Goal: Task Accomplishment & Management: Manage account settings

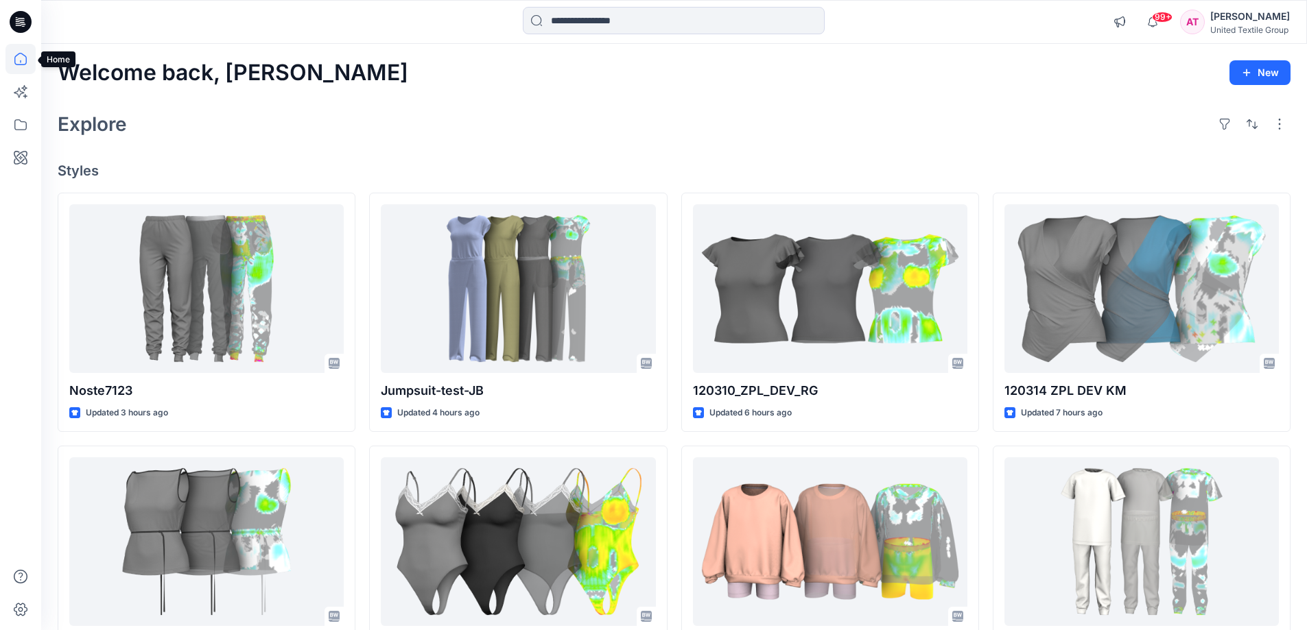
click at [21, 58] on icon at bounding box center [20, 59] width 30 height 30
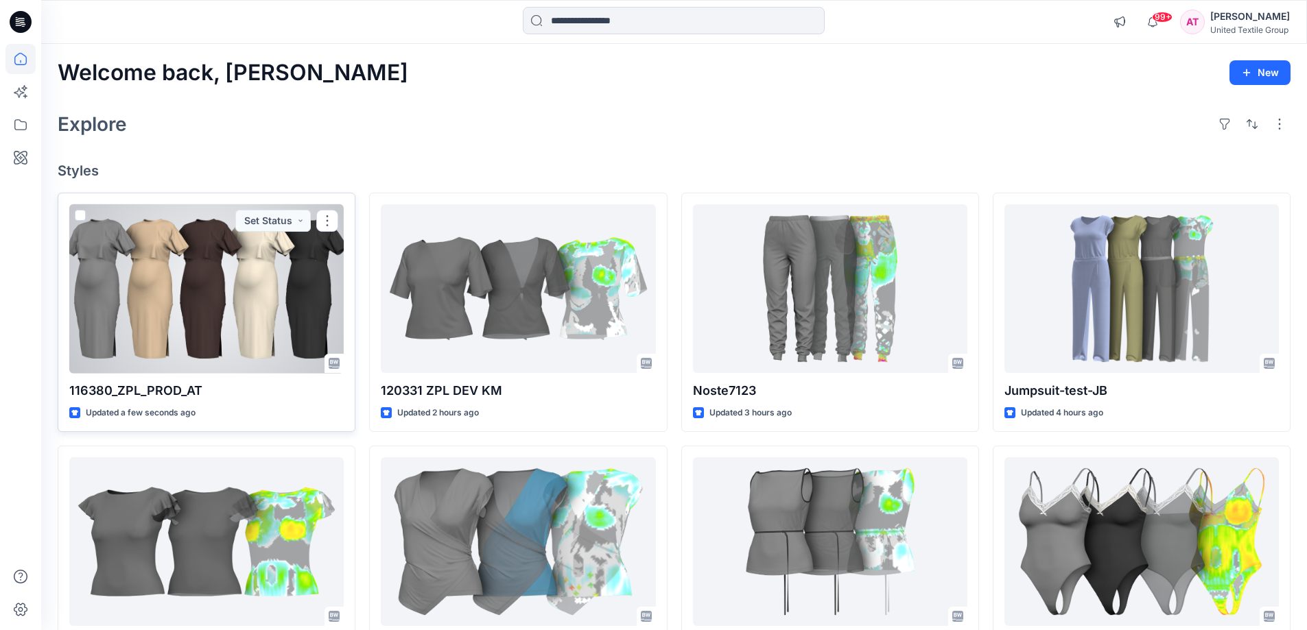
click at [258, 316] on div at bounding box center [206, 288] width 274 height 169
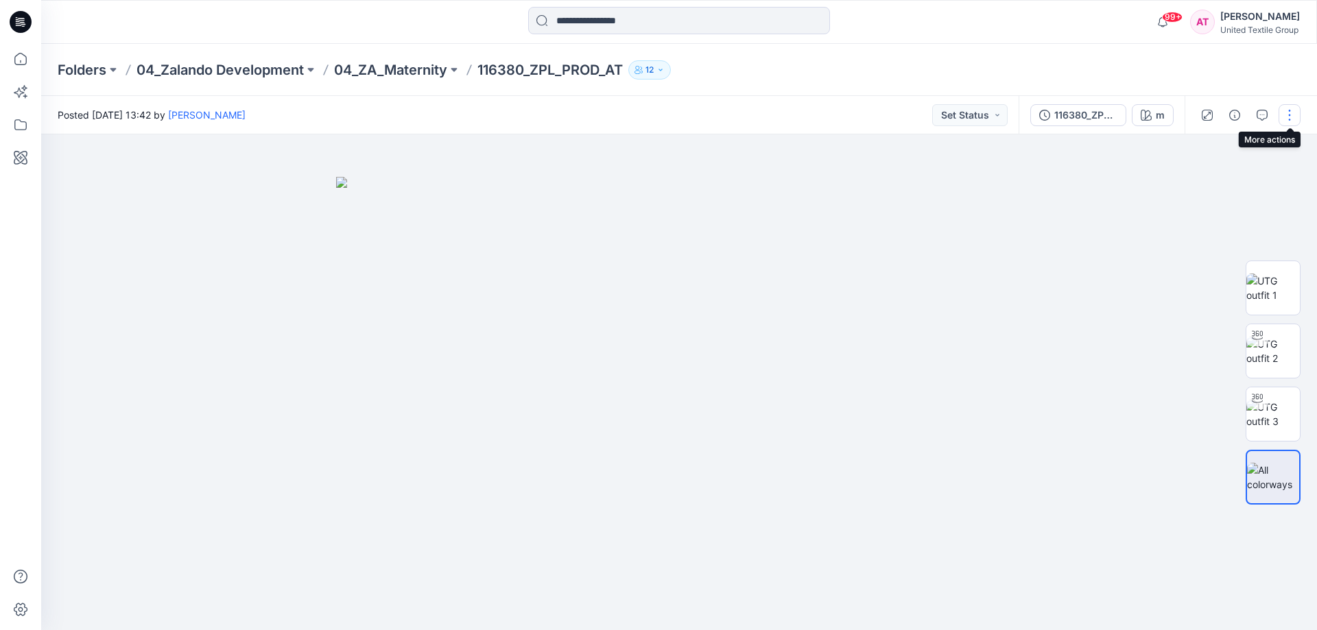
click at [1293, 109] on button "button" at bounding box center [1290, 115] width 22 height 22
click at [1218, 179] on button "Edit" at bounding box center [1232, 185] width 126 height 25
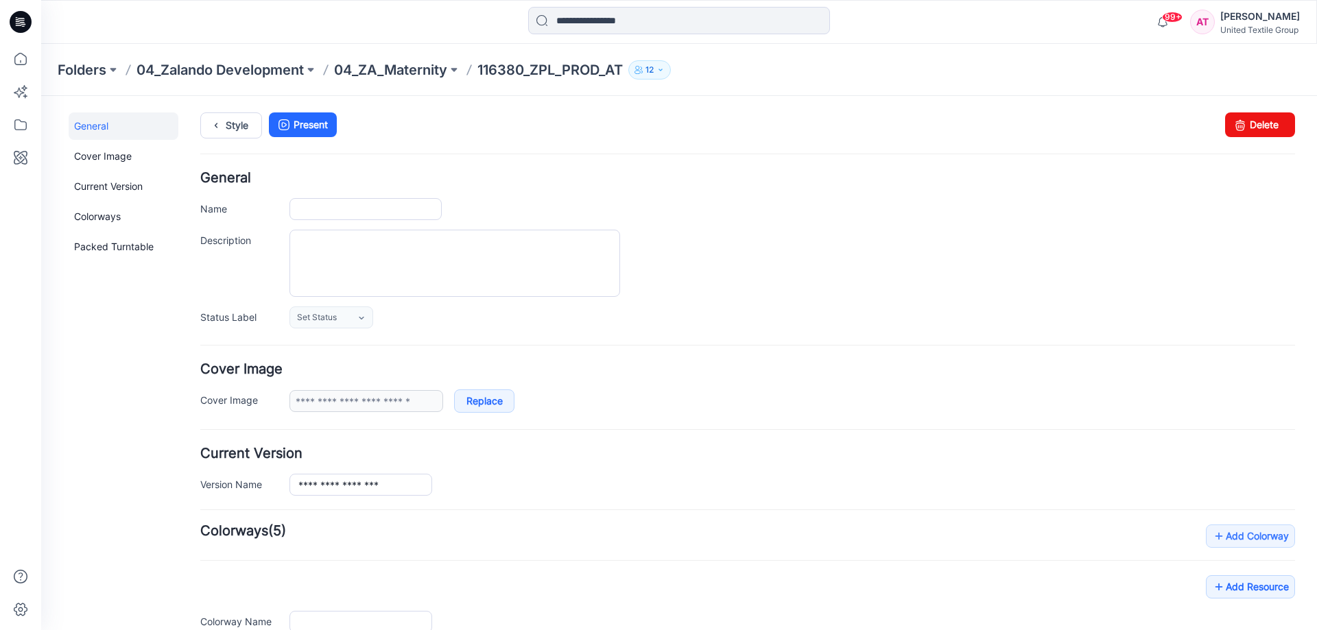
type input "**********"
type input "*"
type input "**********"
drag, startPoint x: 1258, startPoint y: 125, endPoint x: 759, endPoint y: 145, distance: 499.2
click at [1258, 125] on link "Delete" at bounding box center [1260, 125] width 70 height 25
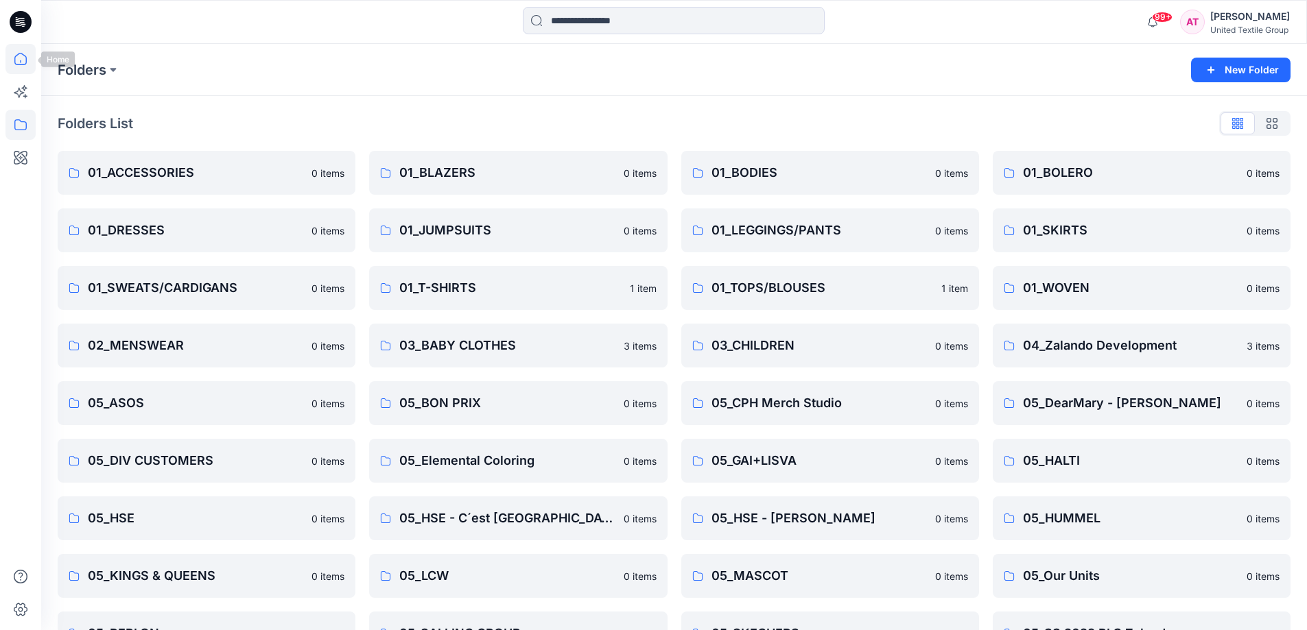
click at [18, 58] on icon at bounding box center [20, 59] width 30 height 30
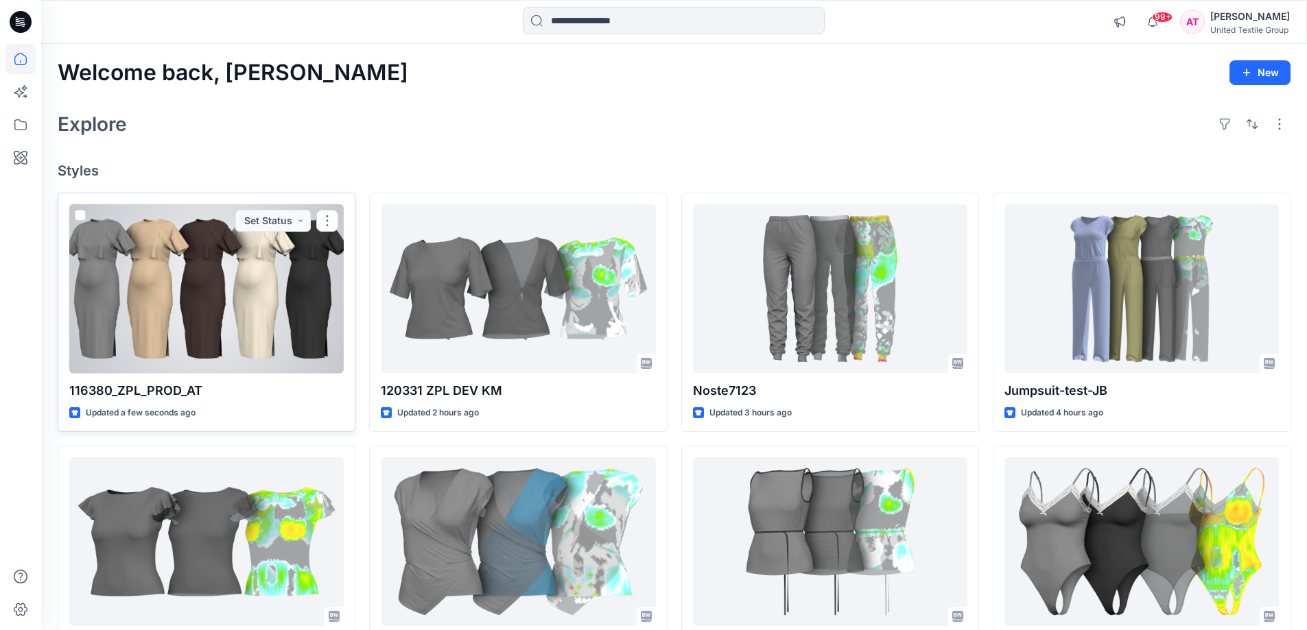
click at [269, 284] on div at bounding box center [206, 288] width 274 height 169
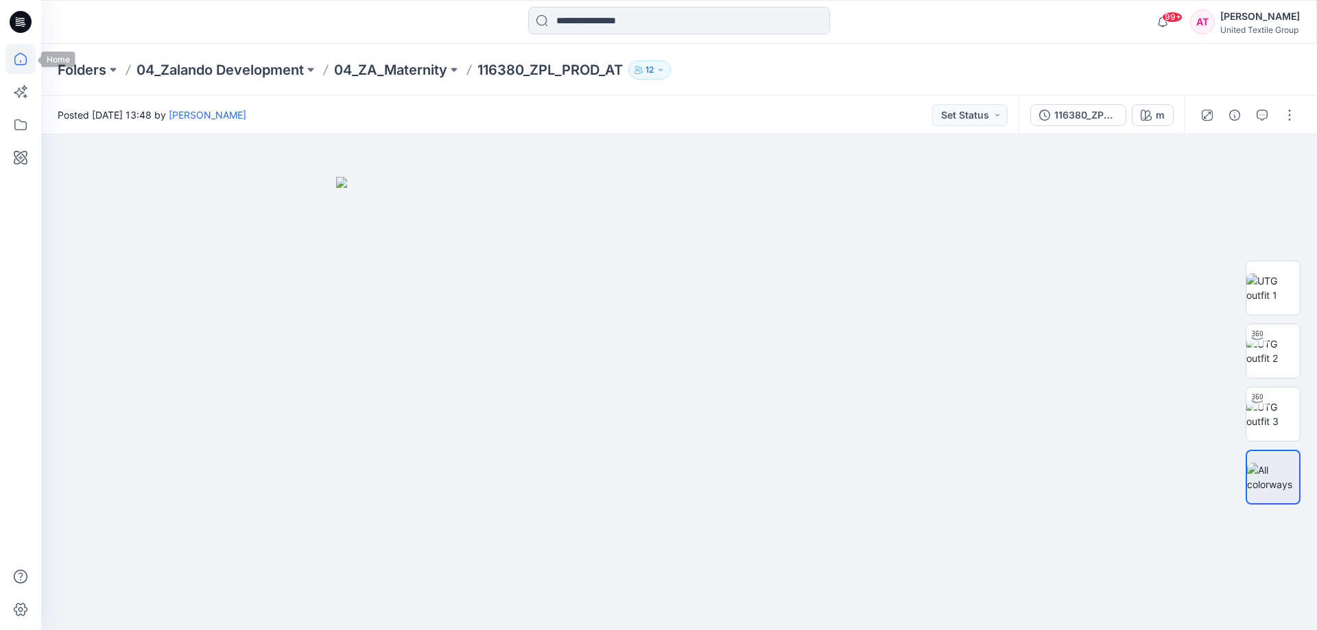
click at [19, 55] on icon at bounding box center [20, 59] width 30 height 30
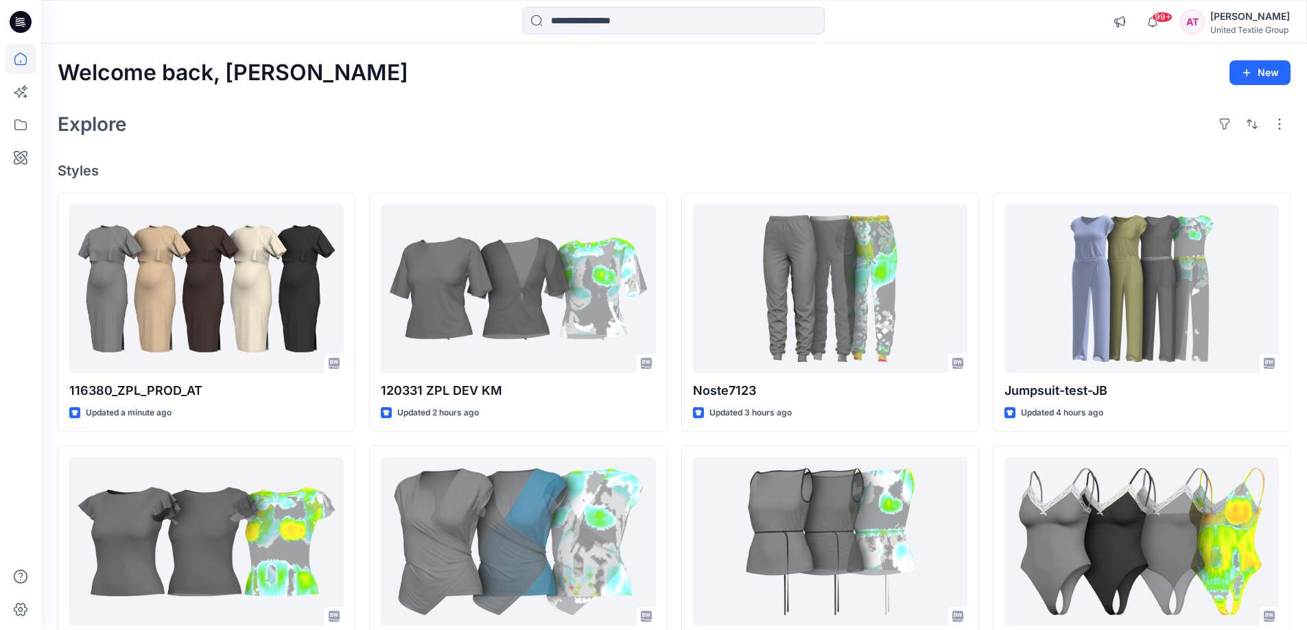
click at [426, 139] on div "Explore" at bounding box center [674, 124] width 1233 height 33
